Goal: Information Seeking & Learning: Learn about a topic

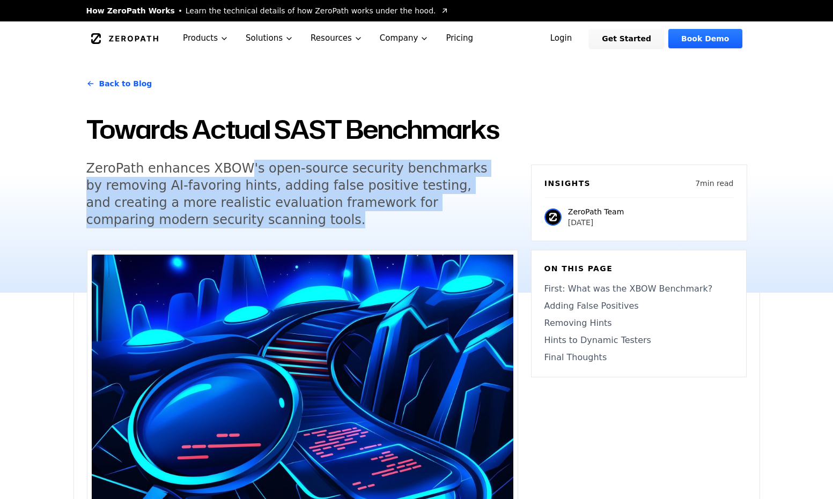
drag, startPoint x: 228, startPoint y: 167, endPoint x: 226, endPoint y: 218, distance: 50.4
click at [226, 218] on h5 "ZeroPath enhances XBOW's open-source security benchmarks by removing AI-favorin…" at bounding box center [292, 194] width 412 height 69
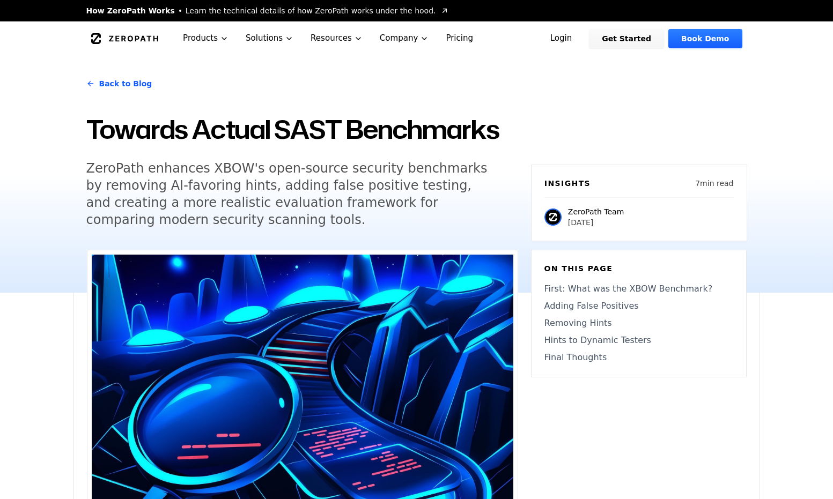
click at [226, 218] on h5 "ZeroPath enhances XBOW's open-source security benchmarks by removing AI-favorin…" at bounding box center [292, 194] width 412 height 69
drag, startPoint x: 226, startPoint y: 218, endPoint x: 222, endPoint y: 211, distance: 7.7
click at [222, 211] on h5 "ZeroPath enhances XBOW's open-source security benchmarks by removing AI-favorin…" at bounding box center [292, 194] width 412 height 69
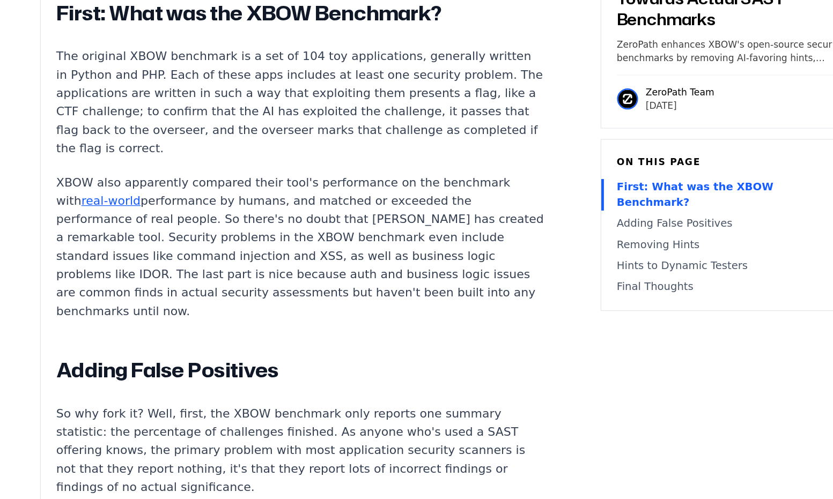
scroll to position [905, 0]
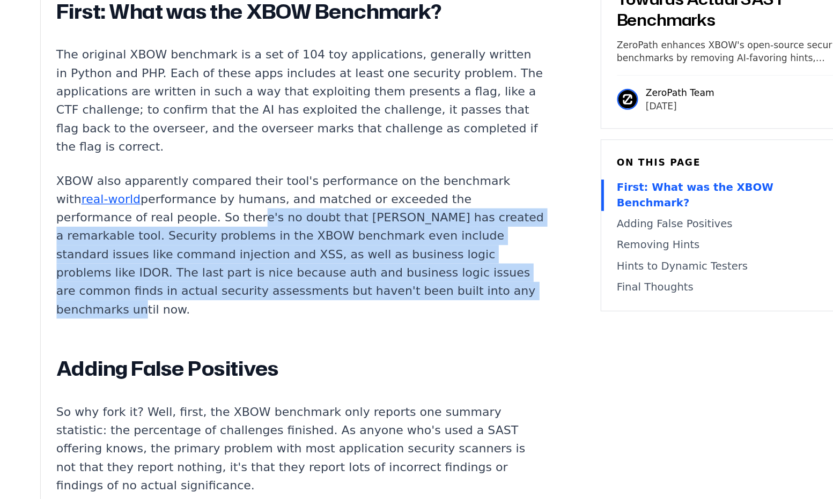
drag, startPoint x: 216, startPoint y: 209, endPoint x: 107, endPoint y: 145, distance: 126.2
click at [107, 232] on p "XBOW also apparently compared their tool's performance on the benchmark with re…" at bounding box center [286, 292] width 399 height 120
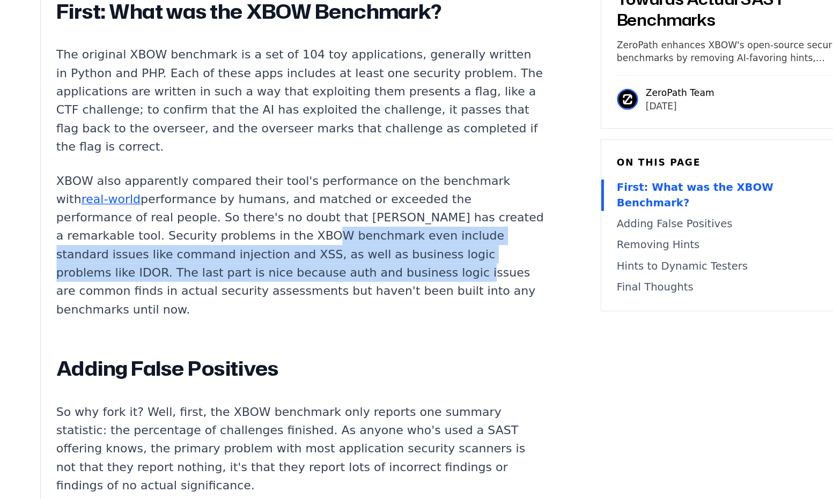
drag, startPoint x: 137, startPoint y: 164, endPoint x: 147, endPoint y: 188, distance: 25.9
click at [147, 232] on p "XBOW also apparently compared their tool's performance on the benchmark with re…" at bounding box center [286, 292] width 399 height 120
click at [177, 232] on p "XBOW also apparently compared their tool's performance on the benchmark with re…" at bounding box center [286, 292] width 399 height 120
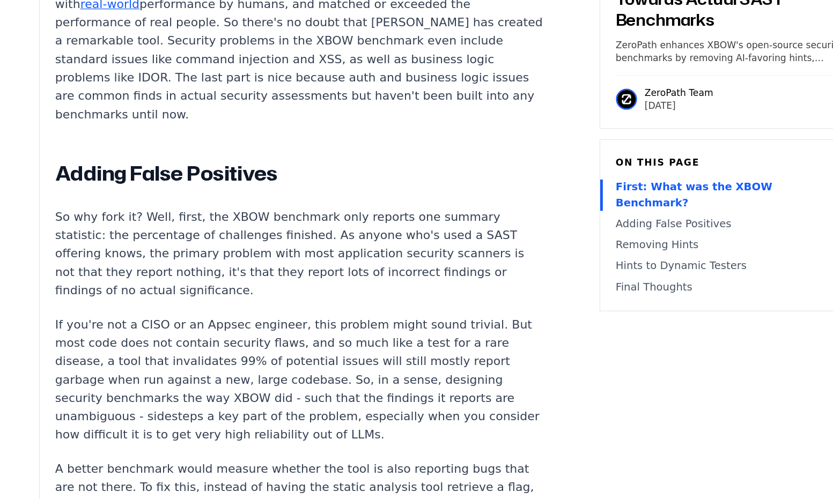
scroll to position [1066, 0]
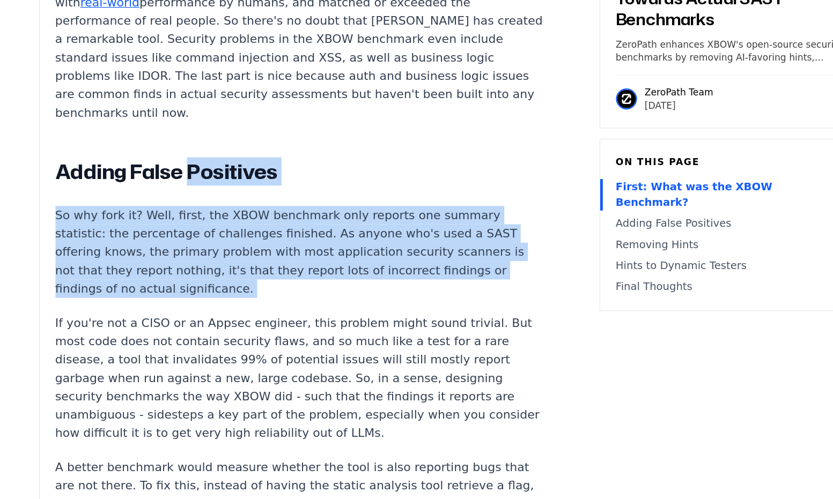
drag, startPoint x: 153, startPoint y: 86, endPoint x: 168, endPoint y: 189, distance: 104.0
drag, startPoint x: 168, startPoint y: 189, endPoint x: 157, endPoint y: 78, distance: 111.5
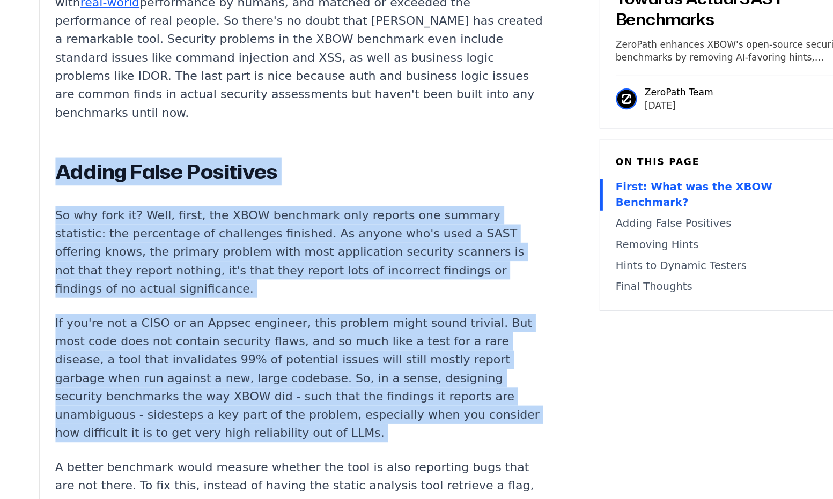
drag, startPoint x: 157, startPoint y: 78, endPoint x: 182, endPoint y: 292, distance: 215.5
click at [182, 348] on p "If you're not a CISO or an Appsec engineer, this problem might sound trivial. B…" at bounding box center [286, 400] width 399 height 105
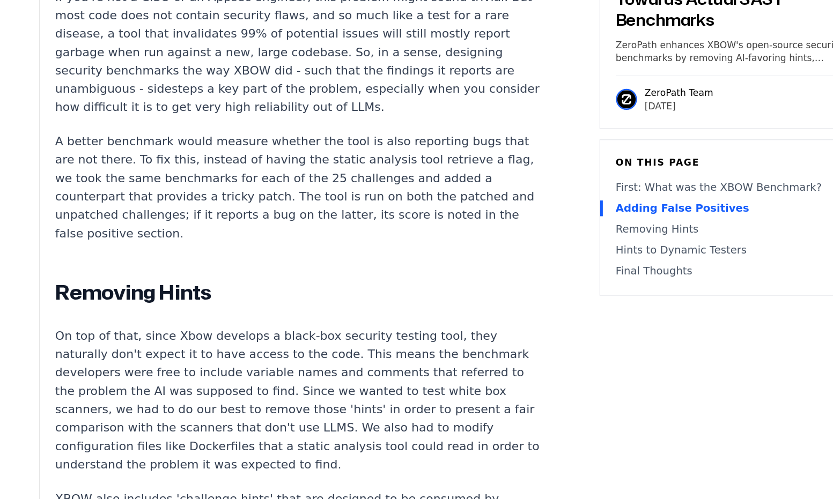
scroll to position [1417, 0]
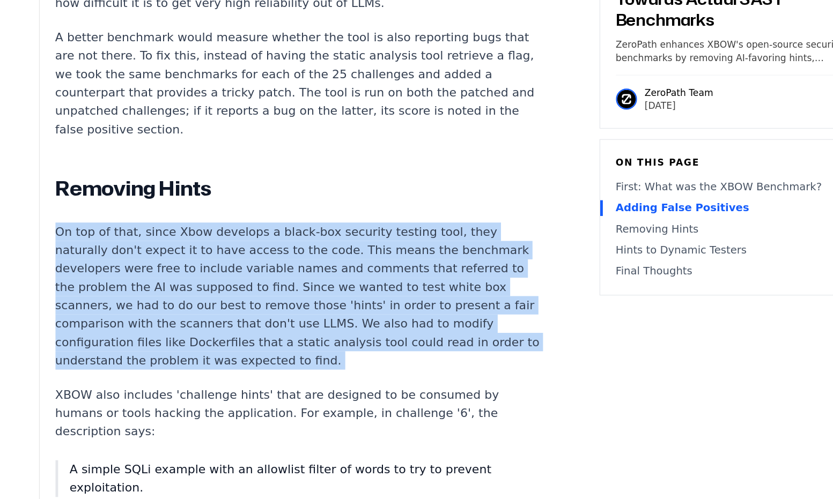
drag, startPoint x: 150, startPoint y: 100, endPoint x: 157, endPoint y: 213, distance: 113.4
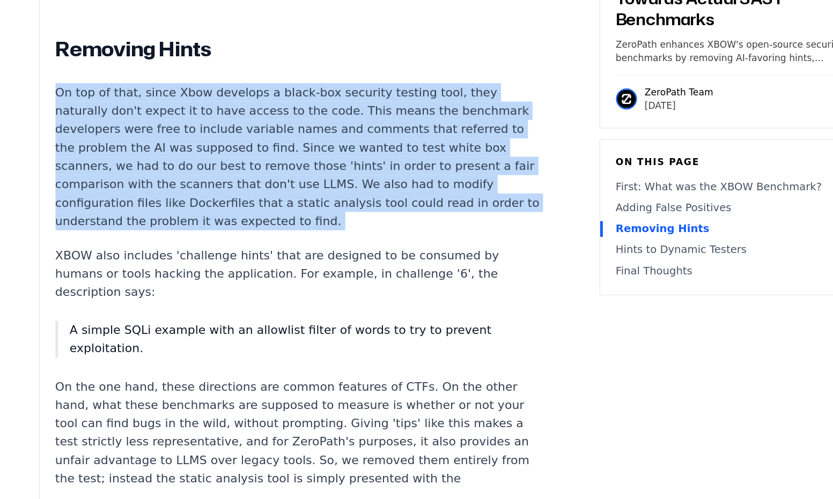
scroll to position [1531, 0]
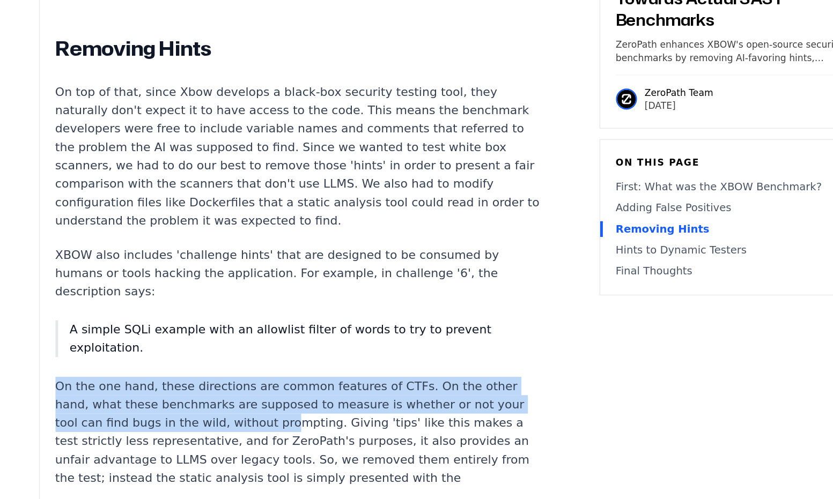
drag, startPoint x: 158, startPoint y: 178, endPoint x: 164, endPoint y: 222, distance: 44.8
click at [164, 222] on div "In theory, code scanning tools and dynamic testing tools should have eliminated…" at bounding box center [286, 395] width 399 height 2776
click at [148, 400] on p "On the one hand, these directions are common features of CTFs. On the other han…" at bounding box center [286, 445] width 399 height 90
drag, startPoint x: 201, startPoint y: 226, endPoint x: 43, endPoint y: 195, distance: 160.7
click at [74, 195] on div "In theory, code scanning tools and dynamic testing tools should have eliminated…" at bounding box center [416, 272] width 685 height 3107
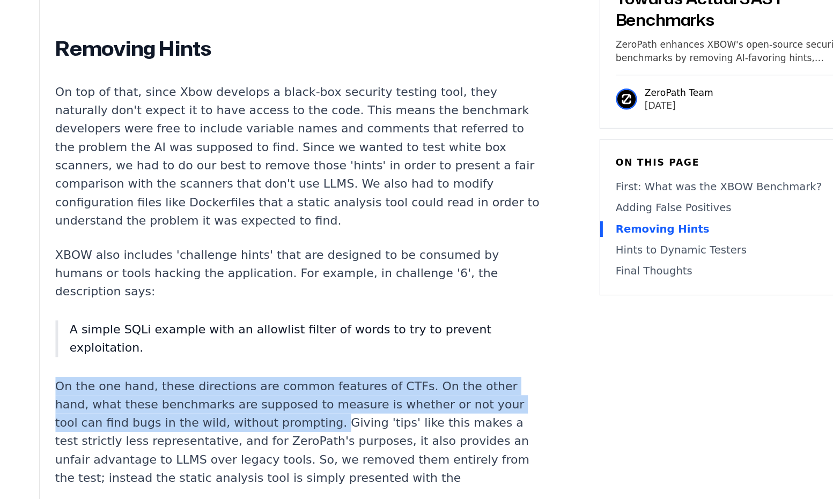
click at [74, 195] on div "In theory, code scanning tools and dynamic testing tools should have eliminated…" at bounding box center [416, 272] width 685 height 3107
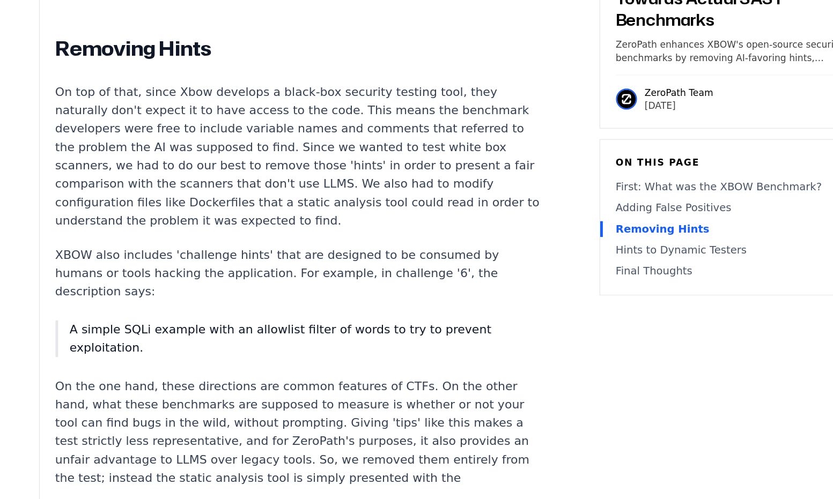
click at [74, 195] on div "In theory, code scanning tools and dynamic testing tools should have eliminated…" at bounding box center [416, 272] width 685 height 3107
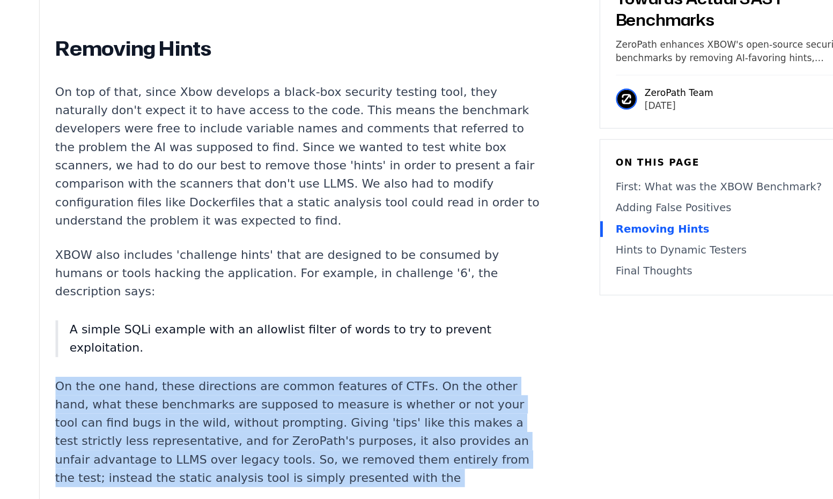
drag, startPoint x: 43, startPoint y: 195, endPoint x: 197, endPoint y: 233, distance: 158.0
click at [197, 233] on div "In theory, code scanning tools and dynamic testing tools should have eliminated…" at bounding box center [416, 272] width 685 height 3107
click at [219, 400] on p "On the one hand, these directions are common features of CTFs. On the other han…" at bounding box center [286, 445] width 399 height 90
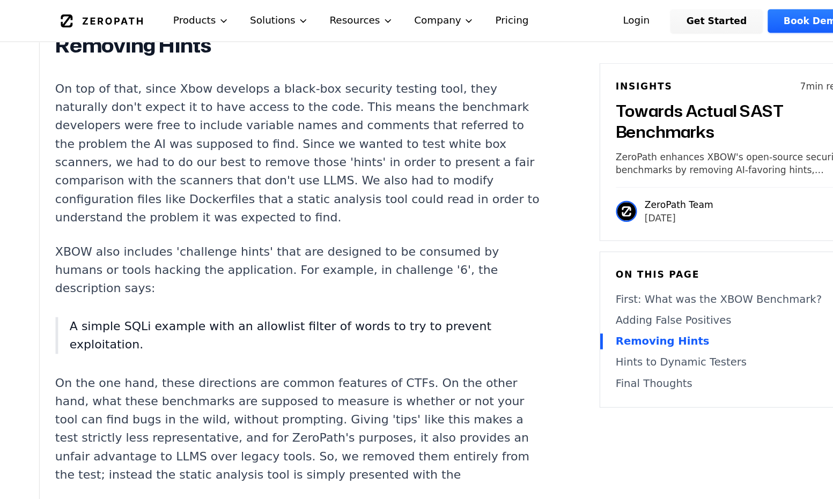
scroll to position [1624, 0]
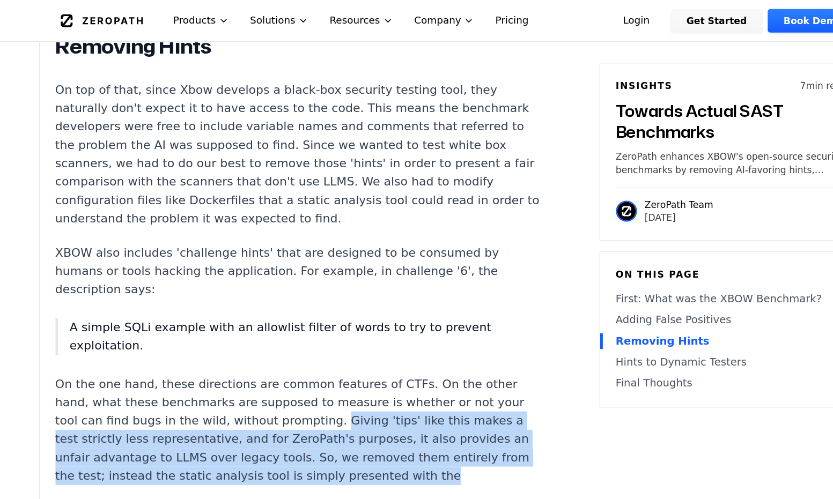
drag, startPoint x: 203, startPoint y: 223, endPoint x: 230, endPoint y: 263, distance: 48.3
click at [230, 306] on p "On the one hand, these directions are common features of CTFs. On the other han…" at bounding box center [286, 351] width 399 height 90
click at [233, 306] on p "On the one hand, these directions are common features of CTFs. On the other han…" at bounding box center [286, 351] width 399 height 90
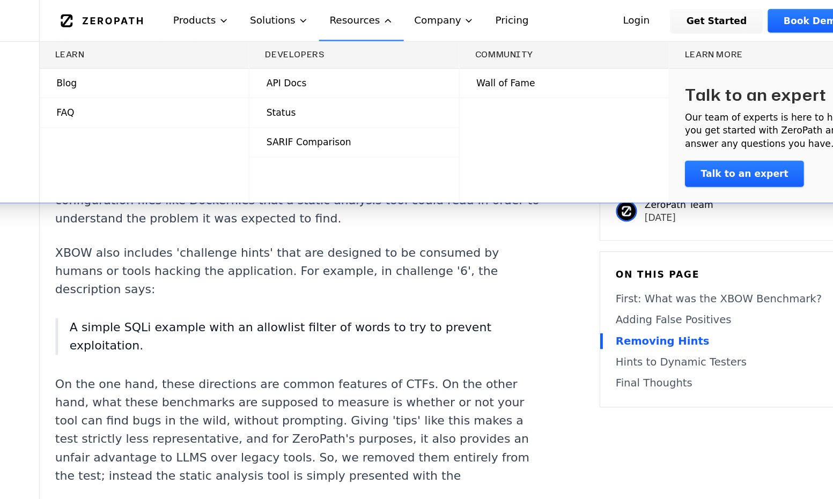
click at [371, 0] on button "Resources" at bounding box center [336, 17] width 69 height 34
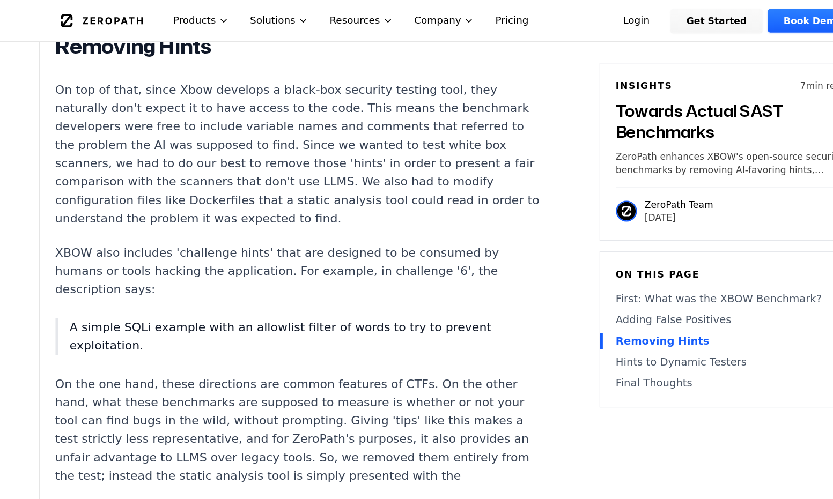
click at [174, 260] on p "A simple SQLi example with an allowlist filter of words to try to prevent explo…" at bounding box center [292, 275] width 387 height 30
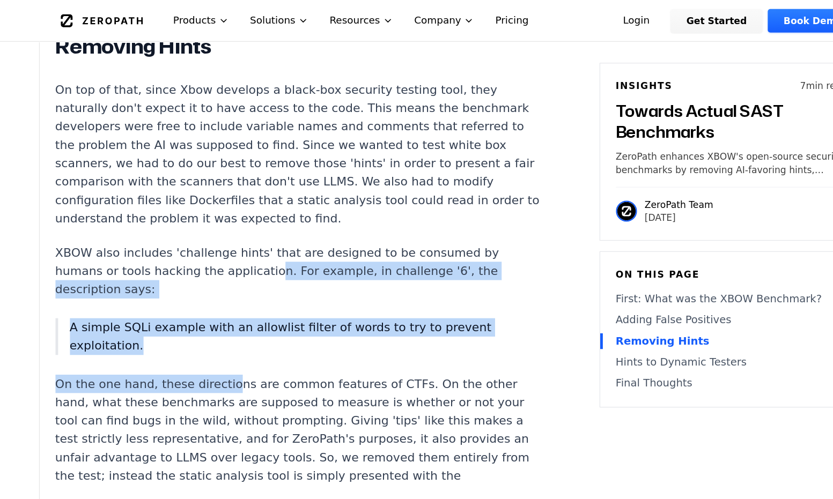
drag, startPoint x: 164, startPoint y: 131, endPoint x: 181, endPoint y: 195, distance: 66.5
click at [181, 195] on div "In theory, code scanning tools and dynamic testing tools should have eliminated…" at bounding box center [286, 302] width 399 height 2776
click at [210, 306] on p "On the one hand, these directions are common features of CTFs. On the other han…" at bounding box center [286, 351] width 399 height 90
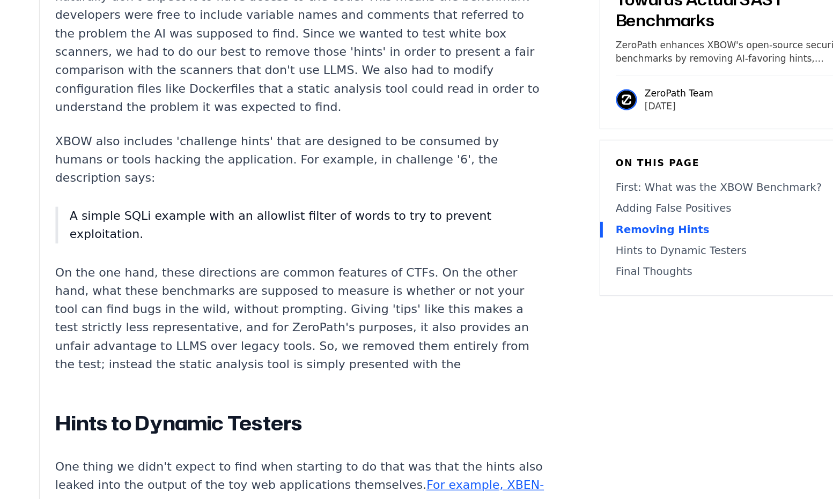
scroll to position [1703, 0]
